Goal: Information Seeking & Learning: Learn about a topic

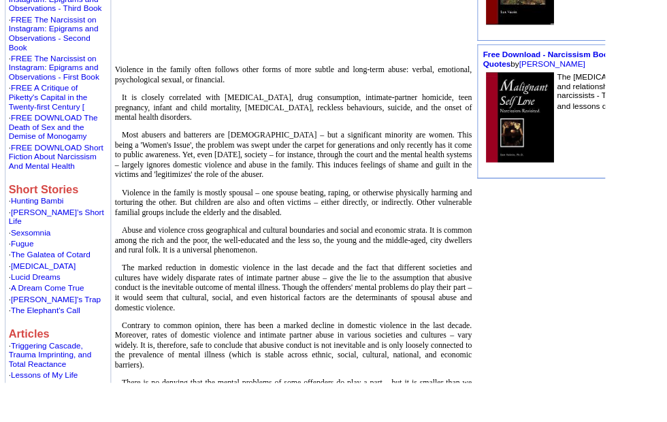
scroll to position [596, 0]
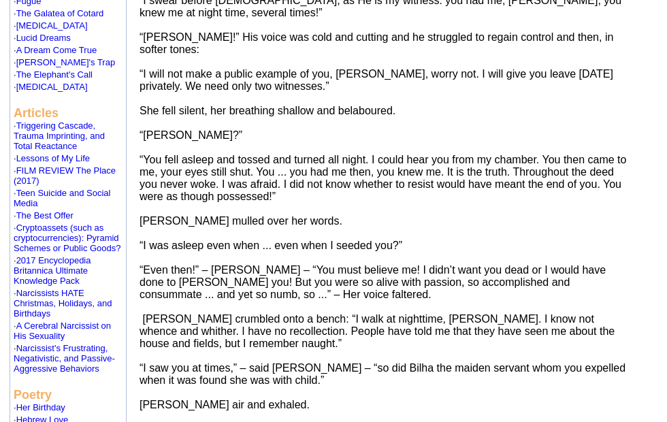
scroll to position [869, 0]
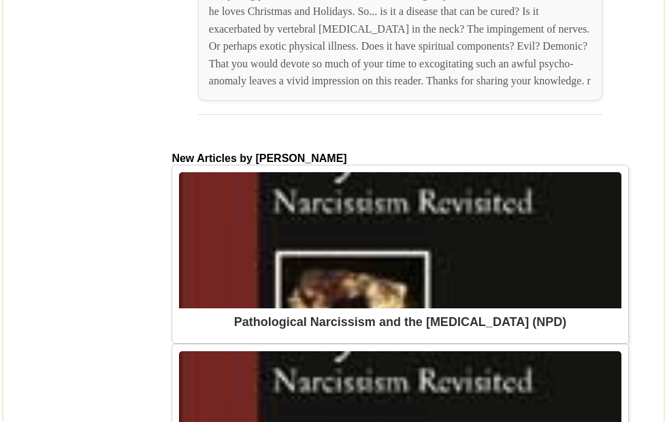
scroll to position [2712, 0]
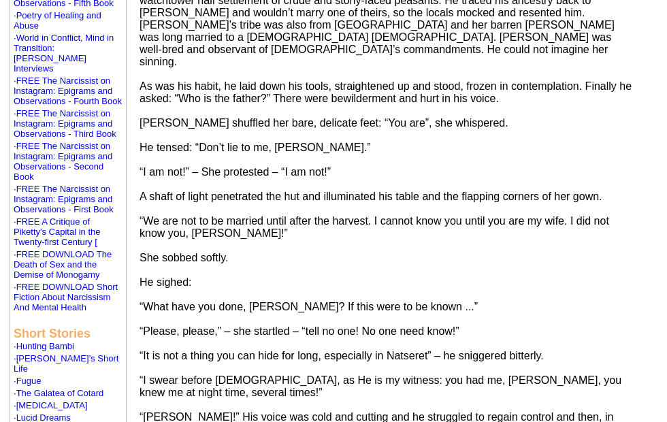
scroll to position [451, 0]
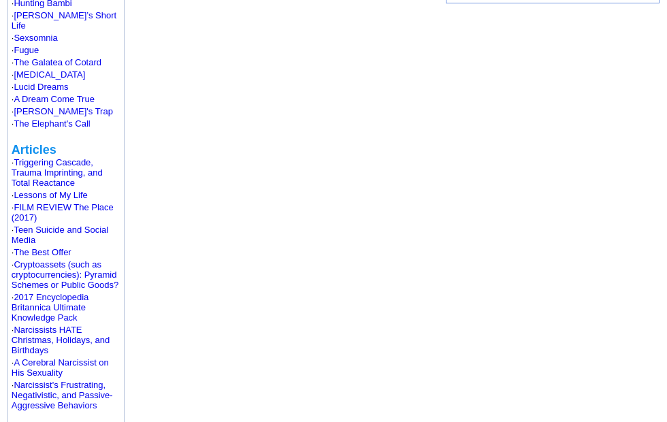
scroll to position [806, 0]
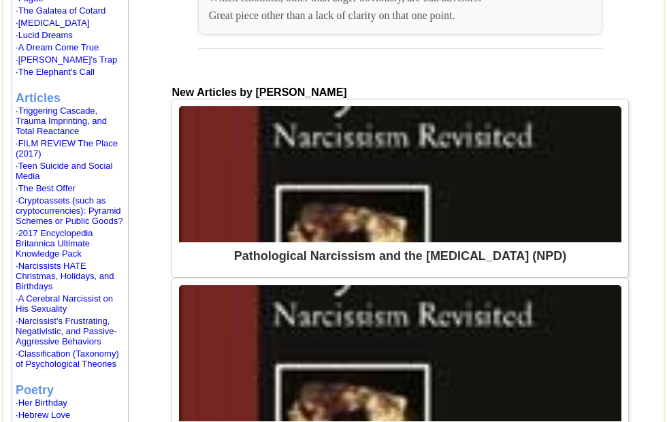
scroll to position [890, 0]
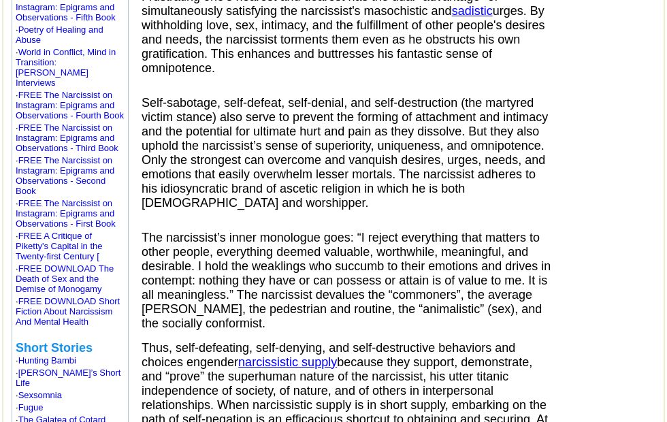
scroll to position [453, 0]
